Goal: Information Seeking & Learning: Check status

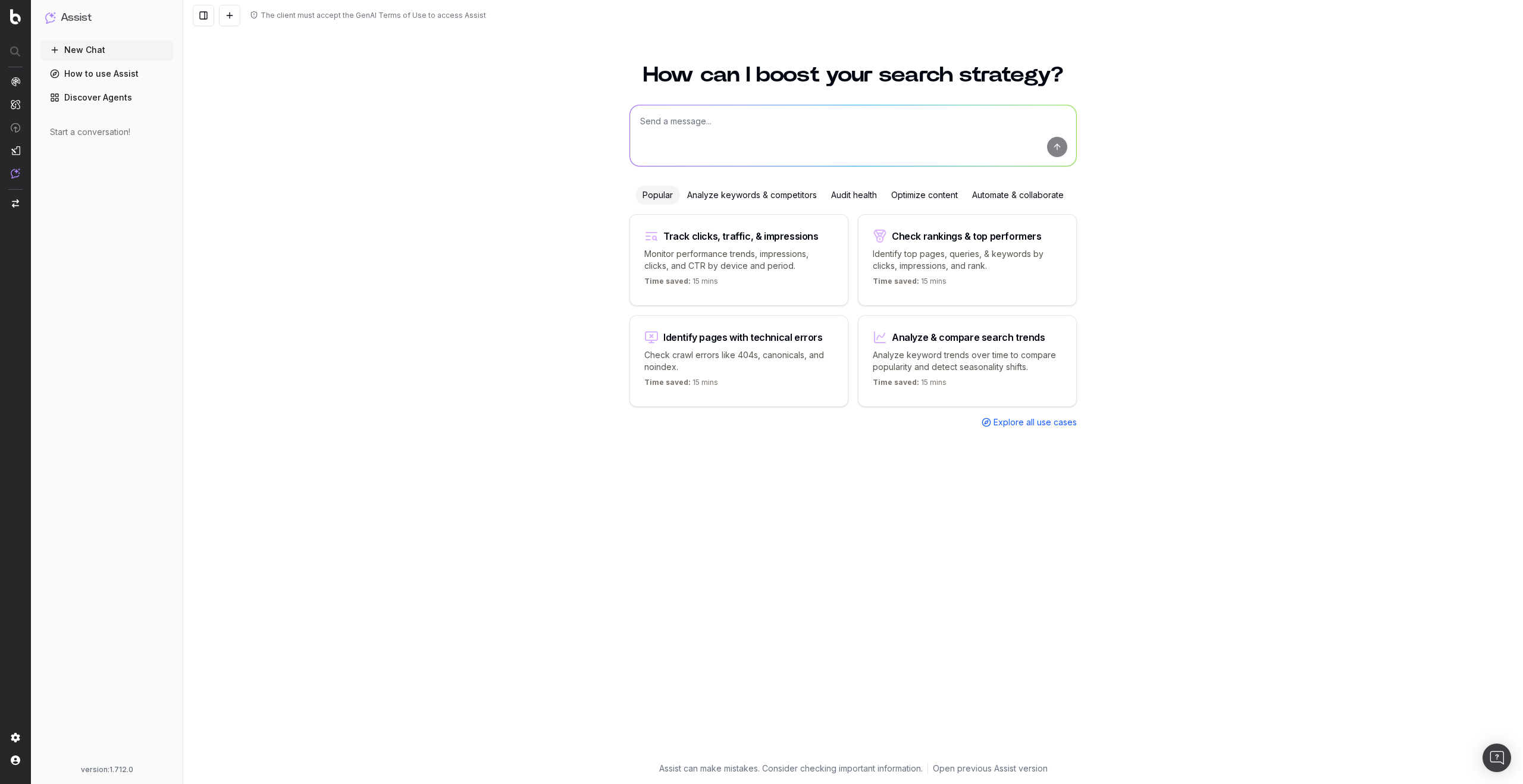
click at [1177, 193] on div "How can I boost your search strategy? Popular Analyze keywords & competitors Au…" at bounding box center [853, 417] width 1340 height 734
click at [1259, 294] on div "How can I boost your search strategy? Popular Analyze keywords & competitors Au…" at bounding box center [853, 417] width 1340 height 734
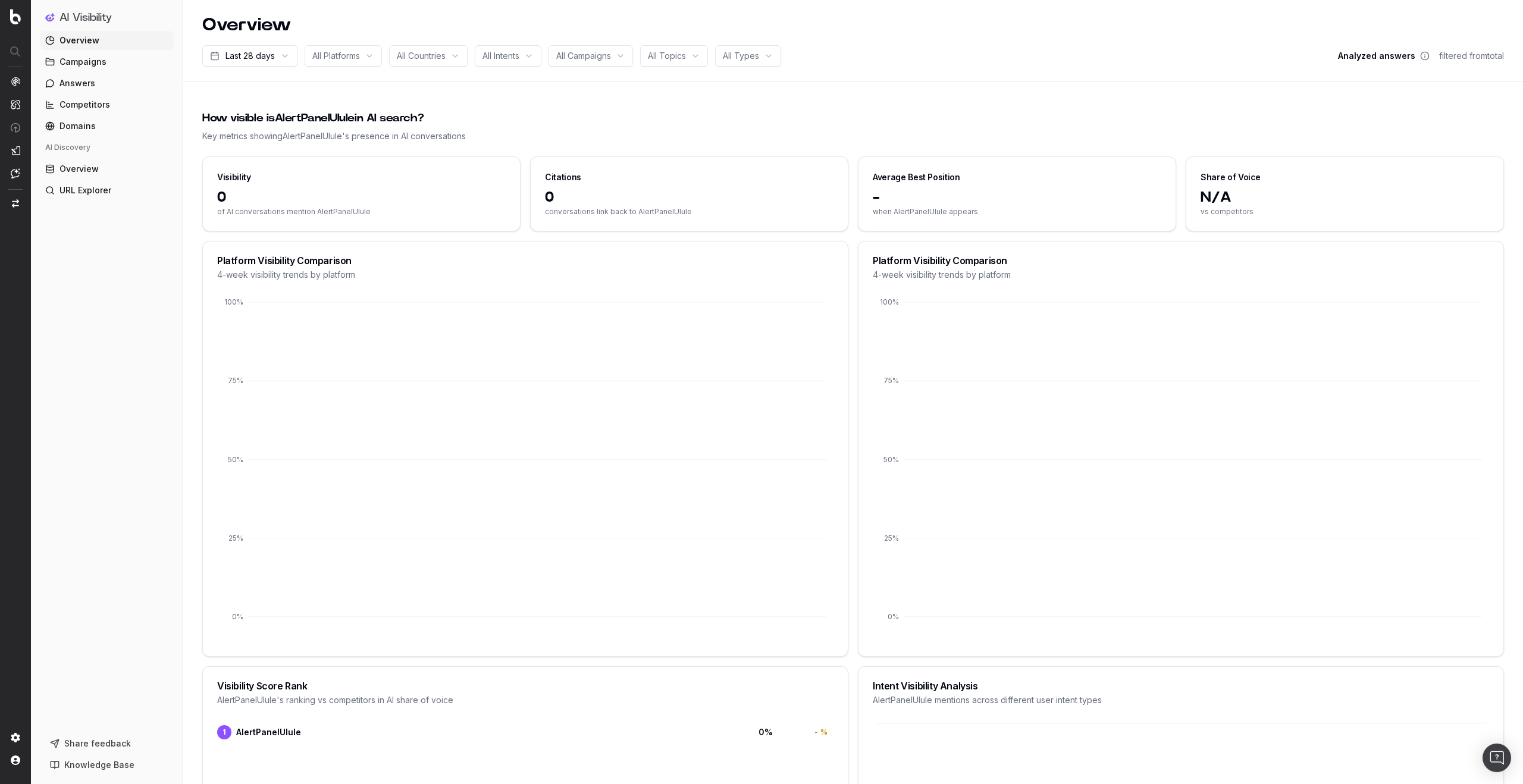
click at [1173, 104] on div "How visible is AlertPanelUlule in AI search? Key metrics showing AlertPanelUlul…" at bounding box center [853, 126] width 1302 height 61
